Goal: Task Accomplishment & Management: Complete application form

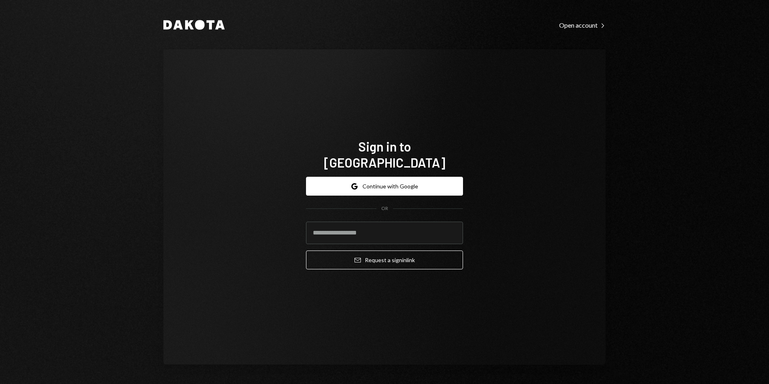
type input "**********"
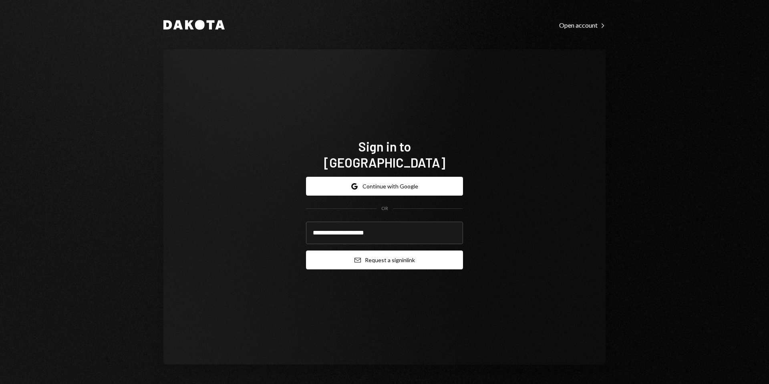
click at [381, 251] on button "Email Request a sign in link" at bounding box center [384, 259] width 157 height 19
